Goal: Task Accomplishment & Management: Manage account settings

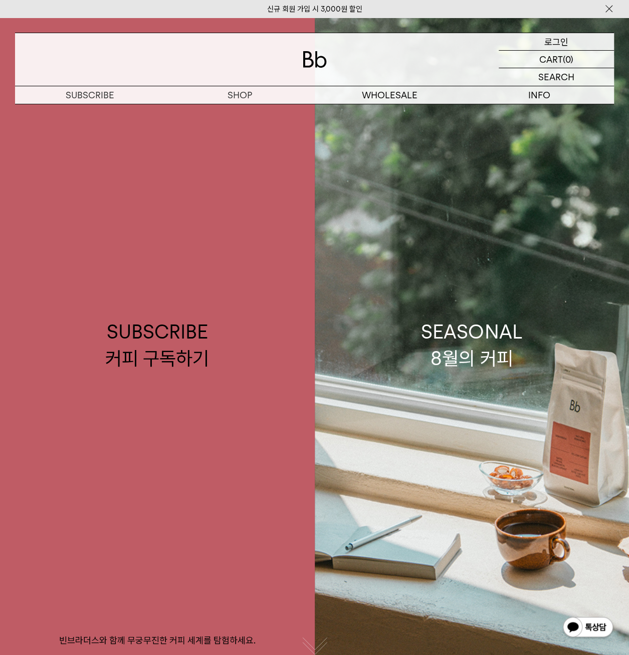
click at [574, 44] on div "LOGIN 로그인" at bounding box center [556, 41] width 115 height 17
click at [558, 42] on p "로그인" at bounding box center [556, 41] width 24 height 17
click at [552, 47] on p "로그인" at bounding box center [556, 41] width 24 height 17
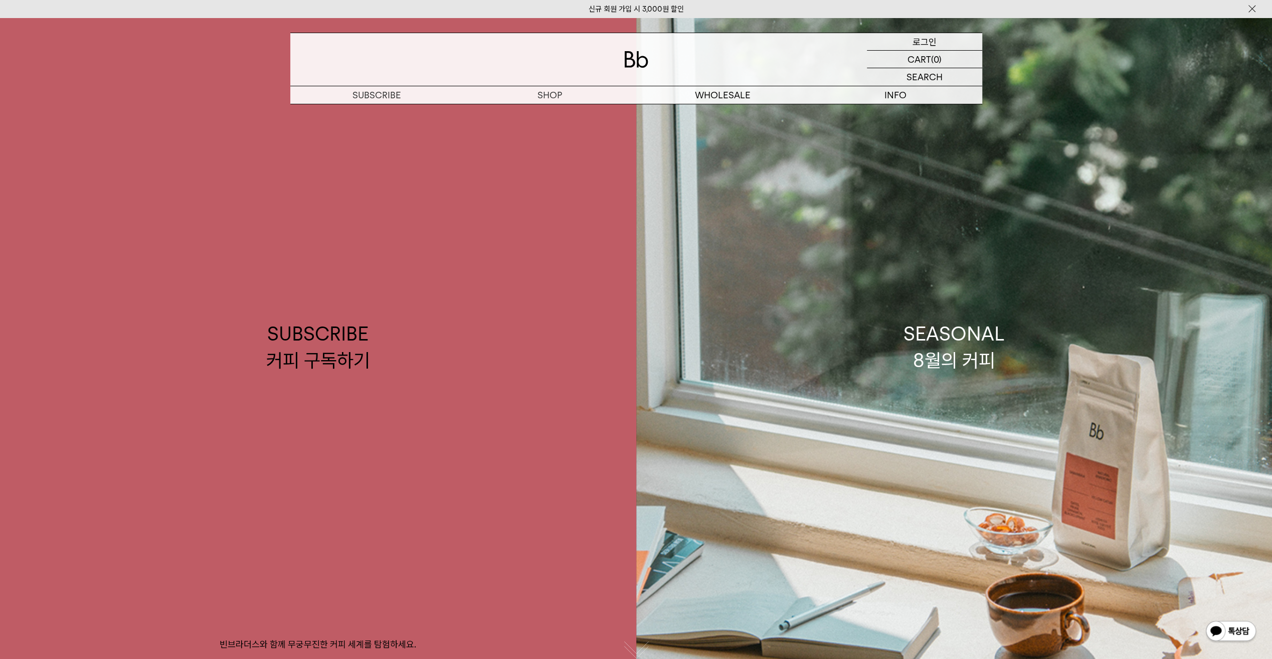
click at [629, 38] on p "로그인" at bounding box center [924, 41] width 24 height 17
click at [929, 38] on p "로그인" at bounding box center [924, 41] width 24 height 17
drag, startPoint x: 0, startPoint y: 0, endPoint x: 848, endPoint y: 51, distance: 849.8
click at [848, 51] on div at bounding box center [636, 59] width 692 height 53
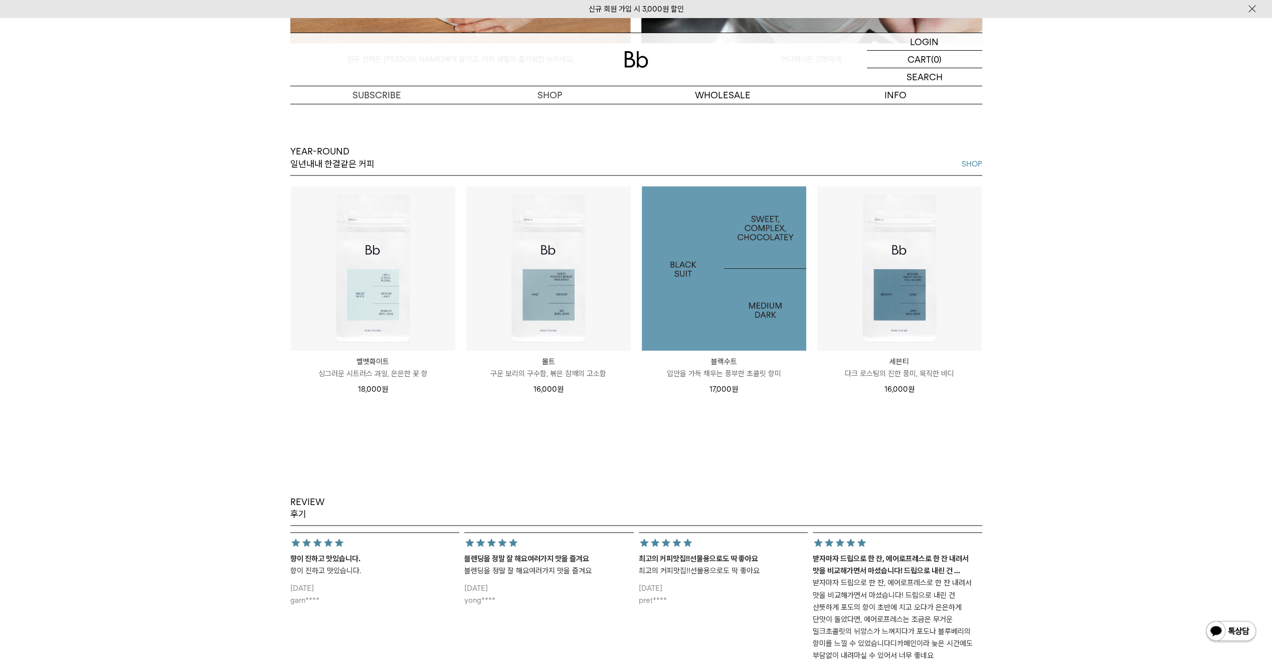
scroll to position [1454, 0]
